Goal: Task Accomplishment & Management: Manage account settings

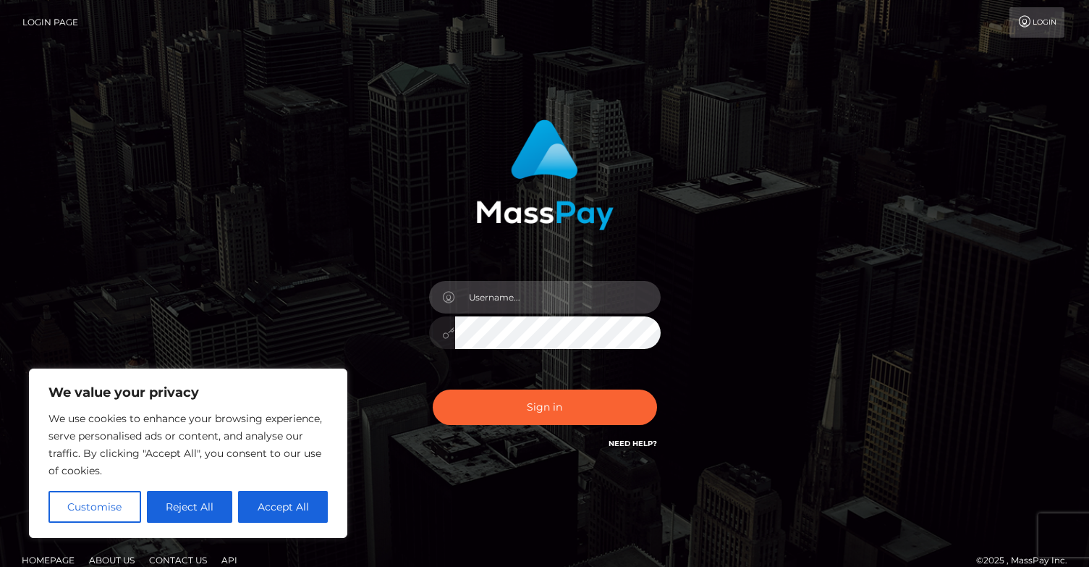
type input "[EMAIL_ADDRESS][DOMAIN_NAME]"
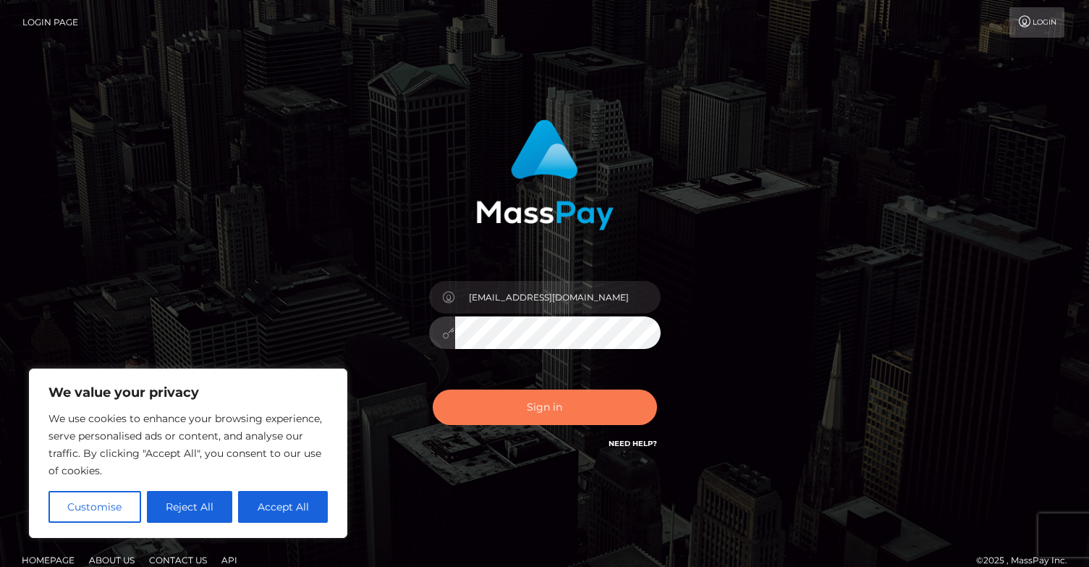
click at [525, 401] on button "Sign in" at bounding box center [545, 406] width 224 height 35
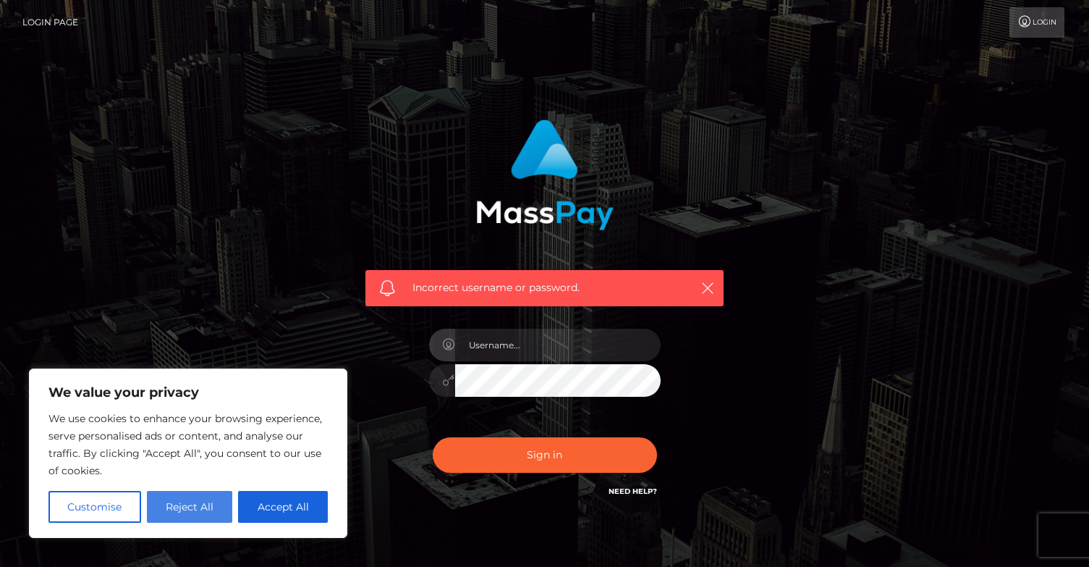
click at [201, 517] on button "Reject All" at bounding box center [190, 507] width 86 height 32
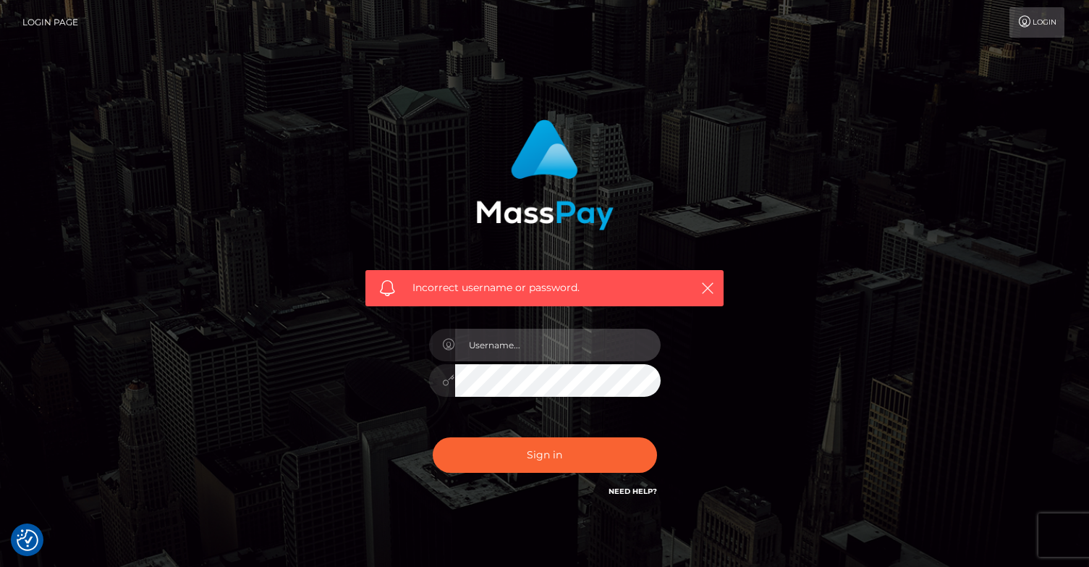
click at [510, 342] on input "text" at bounding box center [558, 345] width 206 height 33
type input "[EMAIL_ADDRESS][DOMAIN_NAME]"
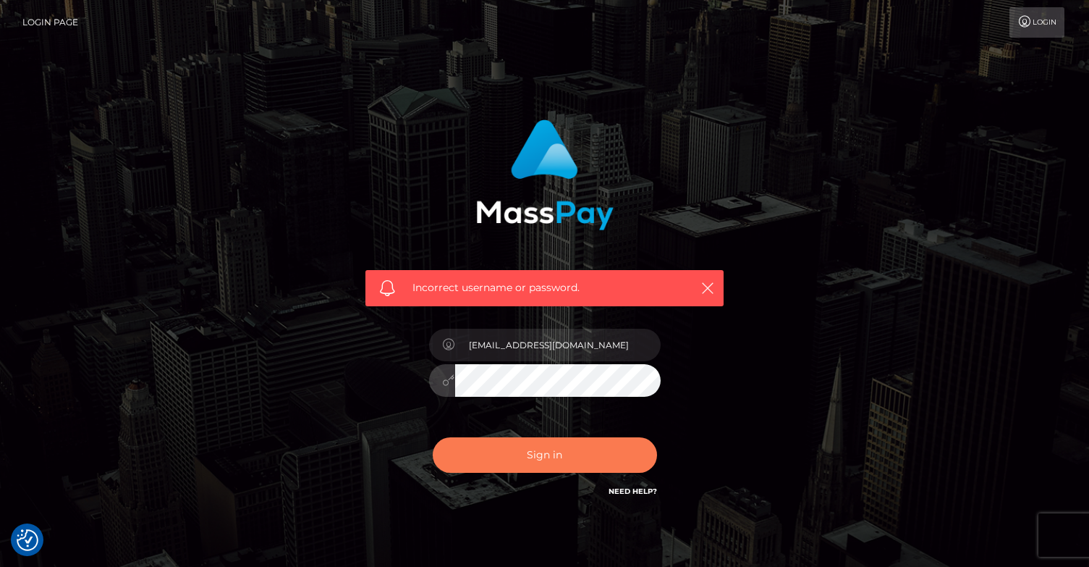
click at [541, 459] on button "Sign in" at bounding box center [545, 454] width 224 height 35
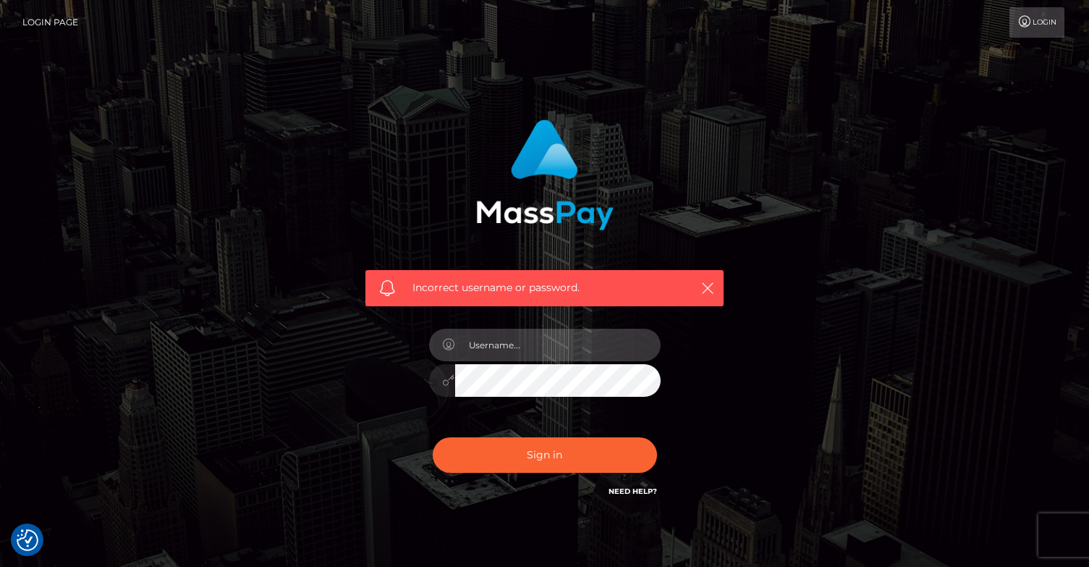
type input "[EMAIL_ADDRESS][DOMAIN_NAME]"
click at [651, 487] on link "Need Help?" at bounding box center [633, 490] width 48 height 9
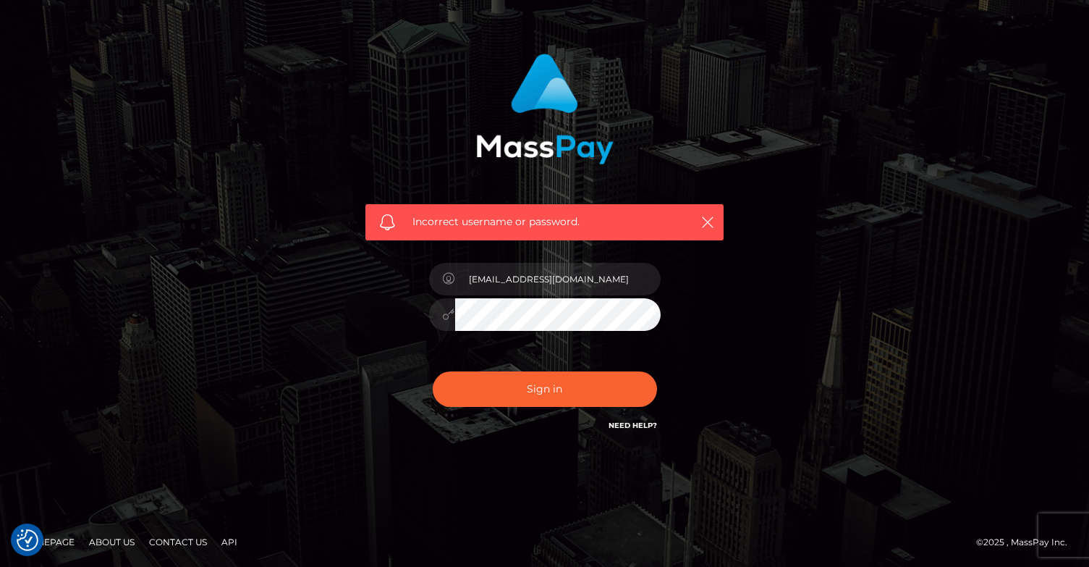
scroll to position [65, 0]
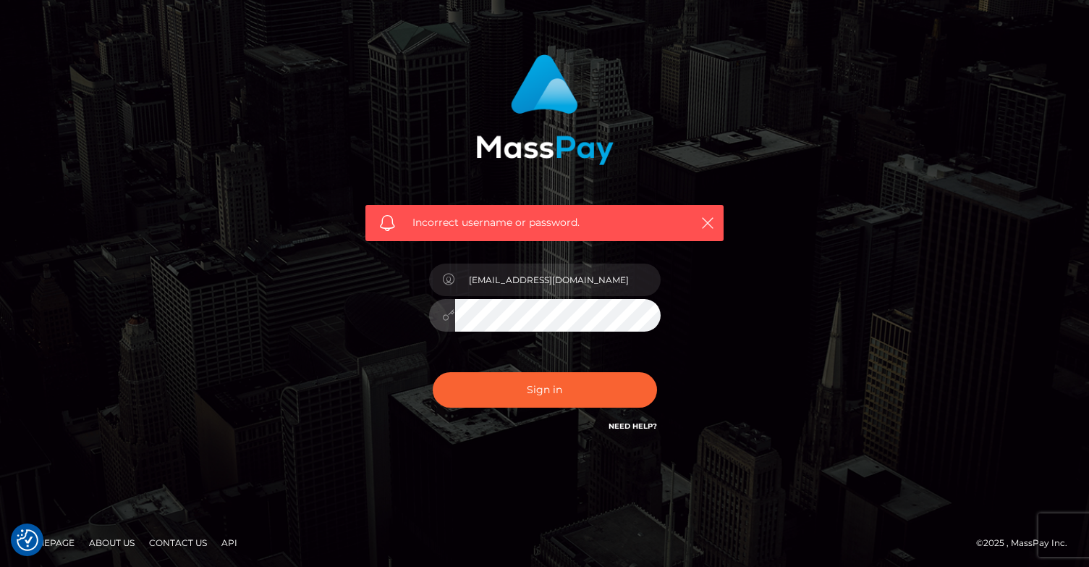
click at [544, 389] on button "Sign in" at bounding box center [545, 389] width 224 height 35
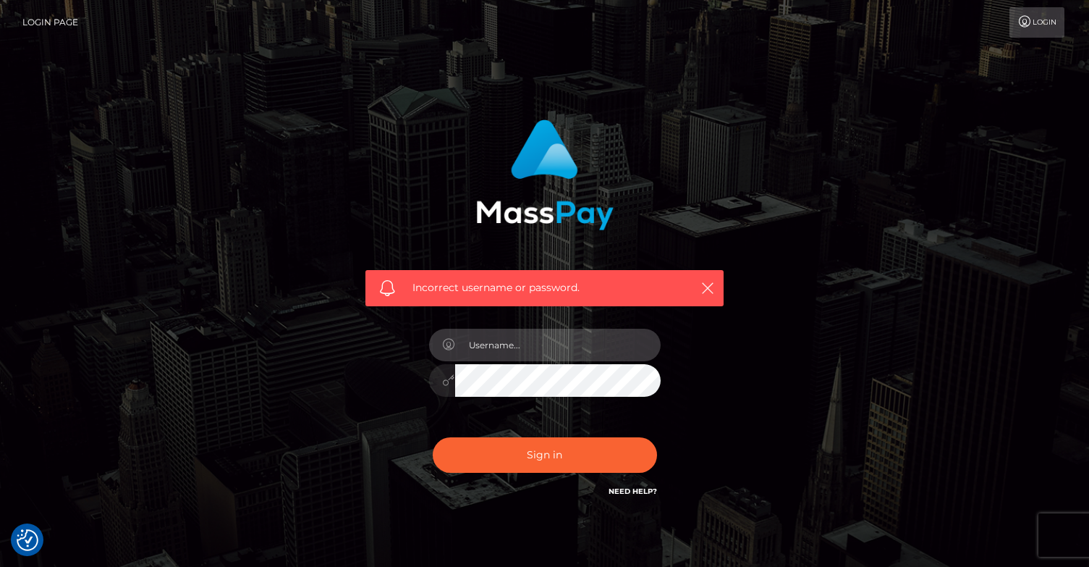
type input "hibellanicole@gmail.com"
click at [443, 384] on icon at bounding box center [449, 380] width 12 height 12
click at [544, 454] on button "Sign in" at bounding box center [545, 454] width 224 height 35
click at [714, 281] on icon "button" at bounding box center [708, 288] width 14 height 14
click at [1032, 33] on link "Login" at bounding box center [1037, 22] width 55 height 30
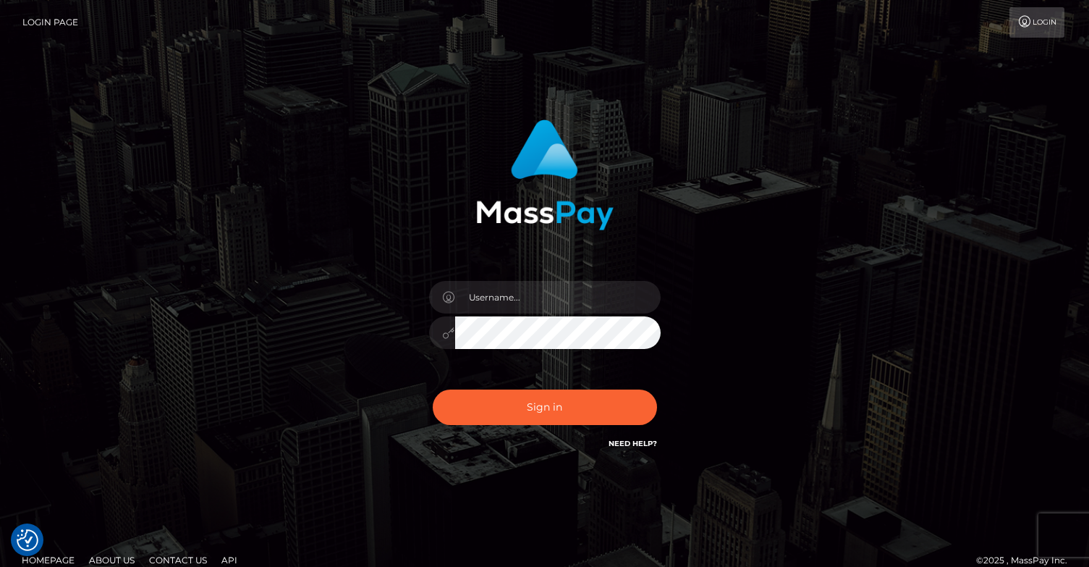
click at [805, 209] on div "Sign in" at bounding box center [544, 293] width 825 height 368
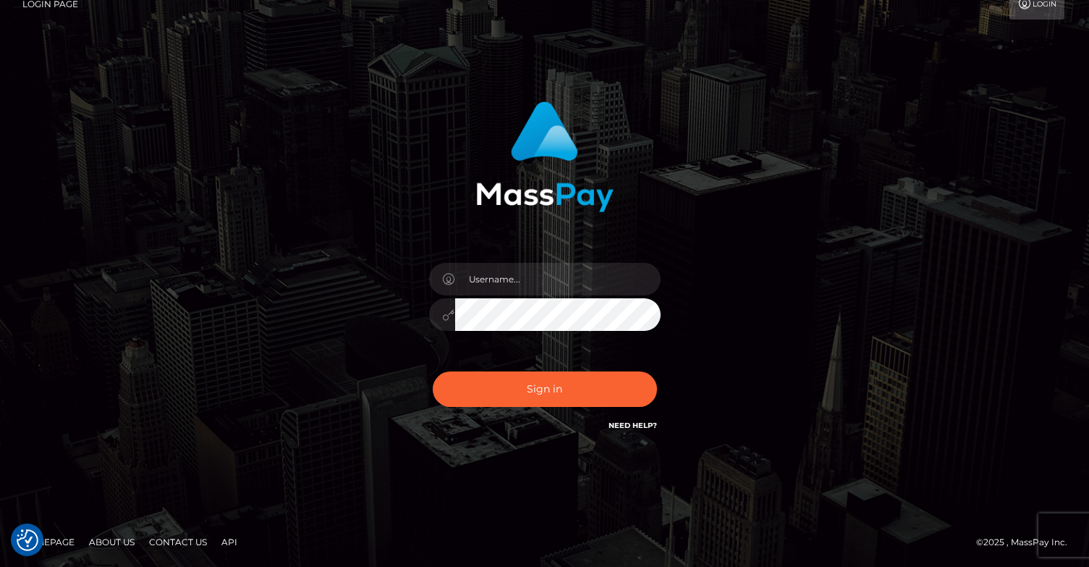
scroll to position [17, 0]
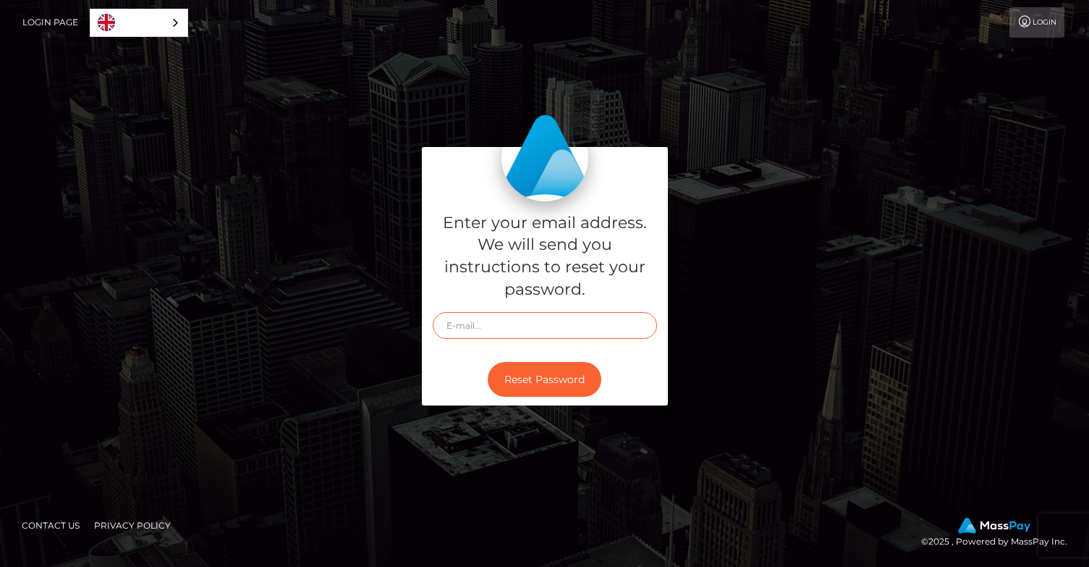
type input "[EMAIL_ADDRESS][DOMAIN_NAME]"
click at [586, 373] on button "Reset Password" at bounding box center [545, 379] width 114 height 35
click at [177, 28] on div "English" at bounding box center [139, 23] width 98 height 28
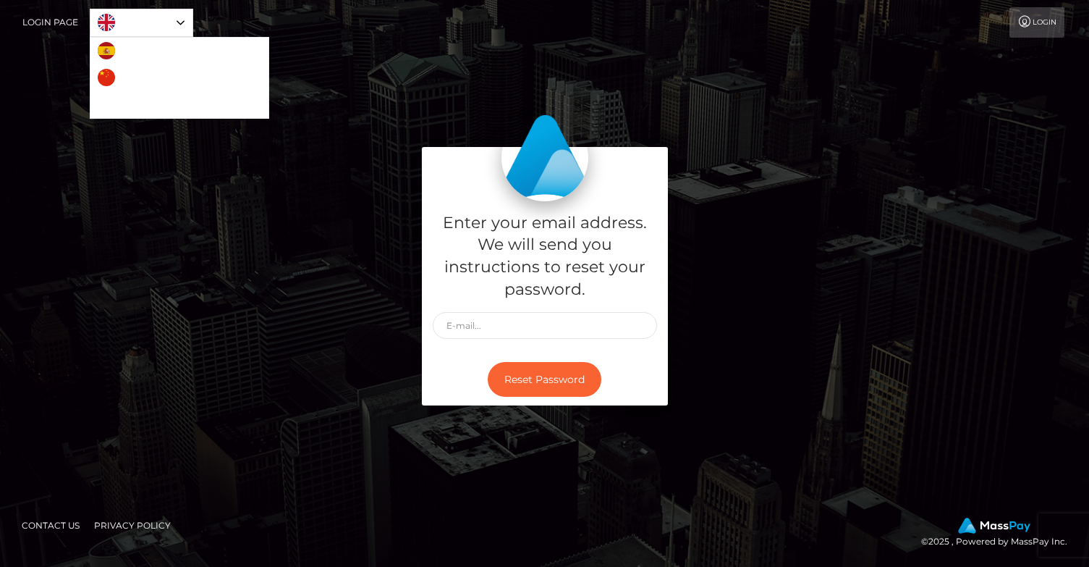
click at [557, 211] on div "Enter your email address. We will send you instructions to reset your password." at bounding box center [545, 277] width 246 height 152
click at [464, 319] on input "text" at bounding box center [545, 325] width 224 height 27
click at [379, 240] on div "Enter your email address. We will send you instructions to reset your password.…" at bounding box center [544, 284] width 825 height 274
click at [573, 390] on button "Reset Password" at bounding box center [545, 379] width 114 height 35
